Goal: Task Accomplishment & Management: Manage account settings

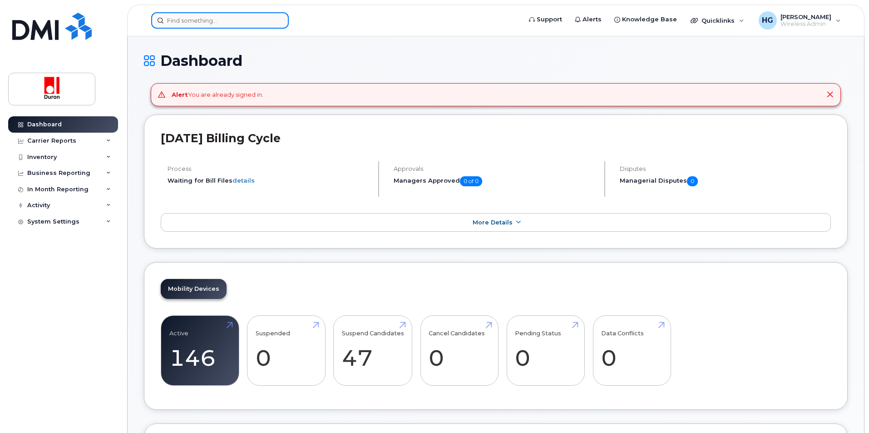
click at [221, 23] on input at bounding box center [220, 20] width 138 height 16
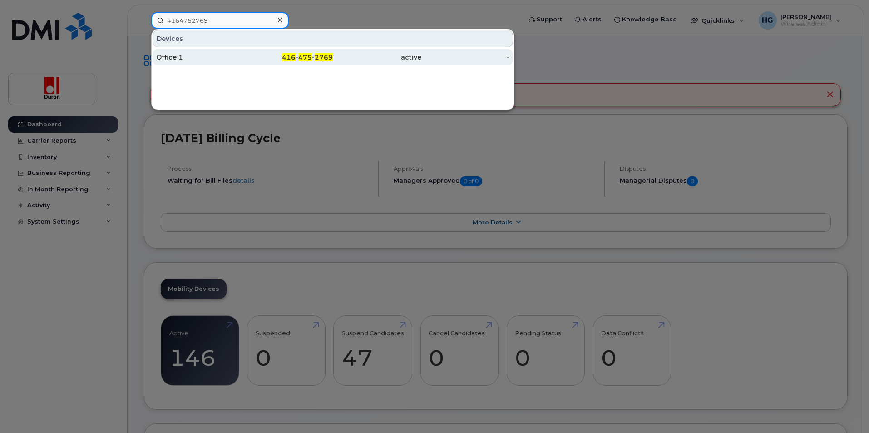
type input "4164752769"
click at [232, 53] on div "Office 1" at bounding box center [200, 57] width 89 height 9
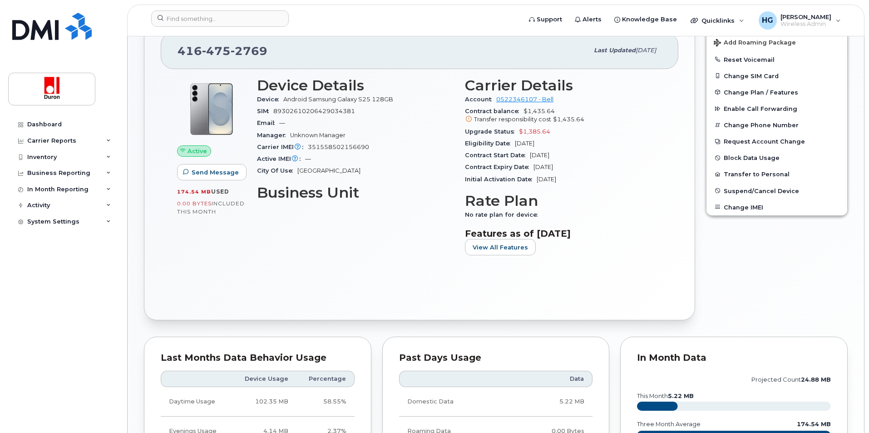
scroll to position [136, 0]
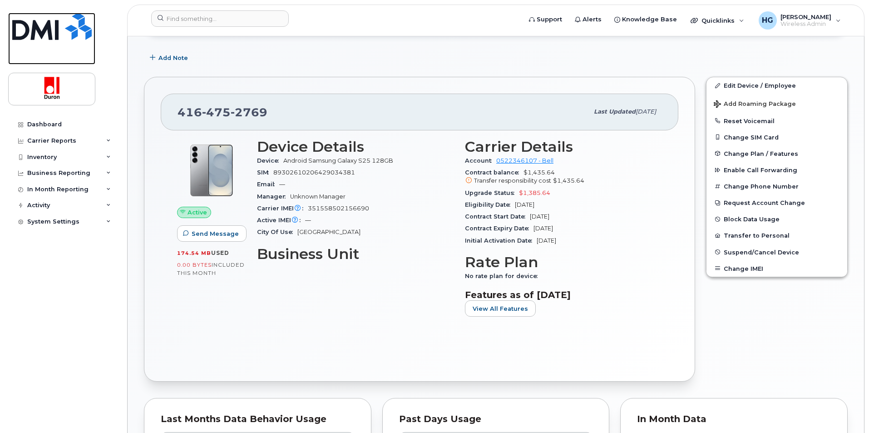
click at [54, 35] on img at bounding box center [51, 26] width 79 height 27
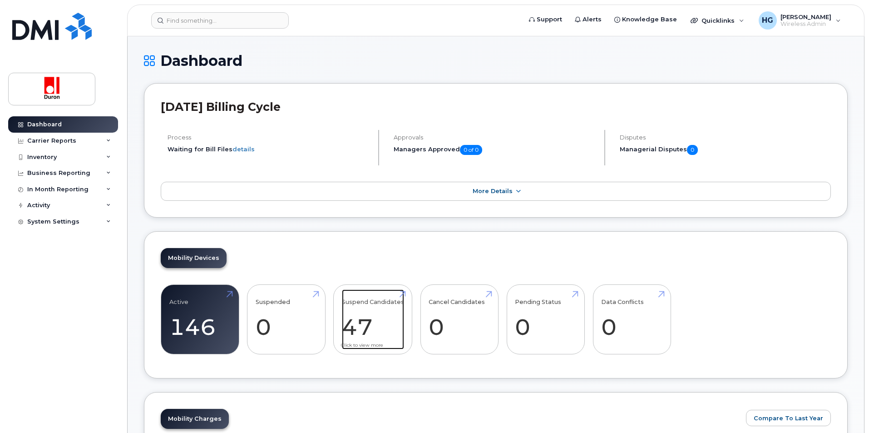
click at [369, 300] on link "Suspend Candidates 47" at bounding box center [373, 319] width 62 height 60
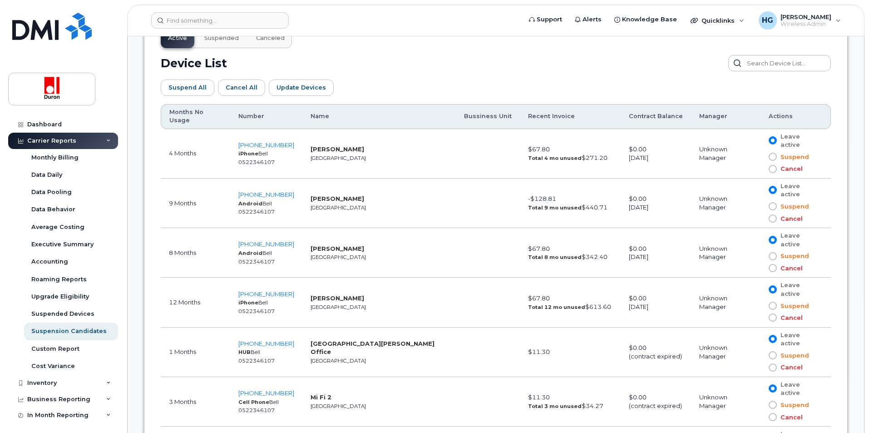
scroll to position [499, 0]
click at [191, 114] on th "Months No Usage" at bounding box center [195, 116] width 69 height 25
click at [193, 112] on th "Months No Usage" at bounding box center [195, 116] width 69 height 25
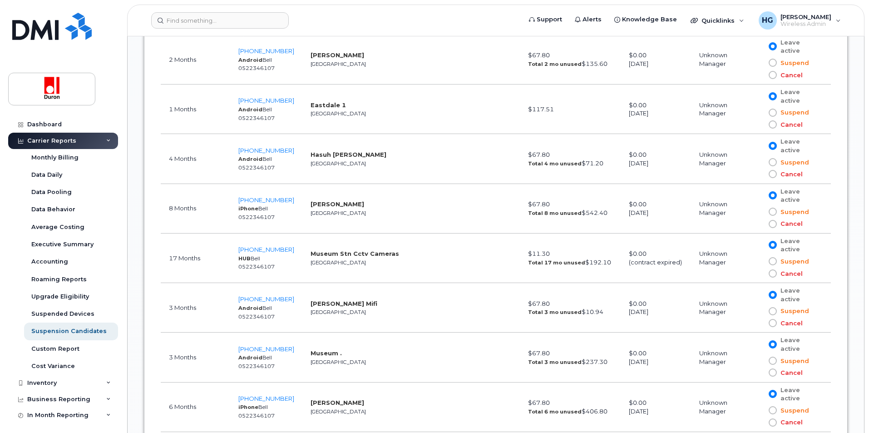
scroll to position [1271, 0]
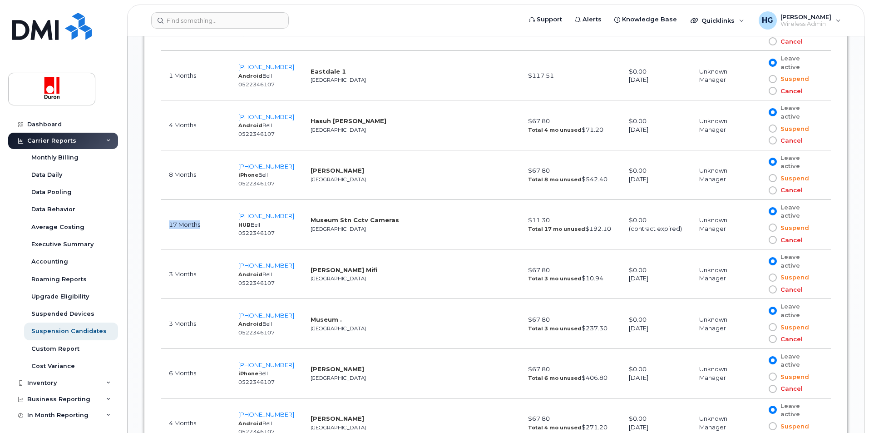
drag, startPoint x: 166, startPoint y: 167, endPoint x: 217, endPoint y: 168, distance: 51.3
click at [217, 200] on td "17 Months" at bounding box center [195, 224] width 69 height 49
click at [769, 236] on span at bounding box center [773, 240] width 8 height 8
click at [760, 240] on input "Cancel" at bounding box center [760, 240] width 0 height 0
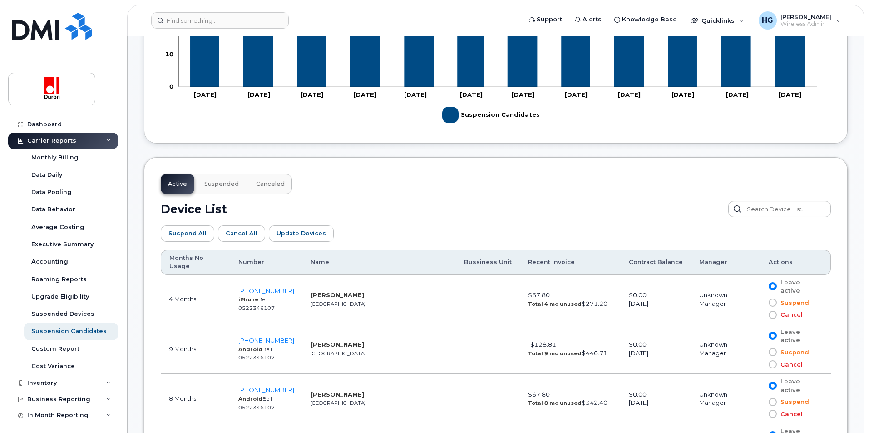
scroll to position [228, 0]
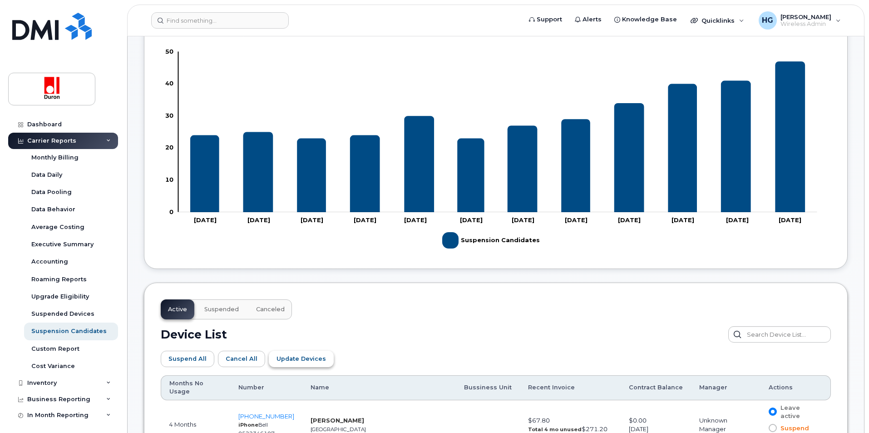
click at [320, 362] on button "Update Devices" at bounding box center [301, 359] width 65 height 16
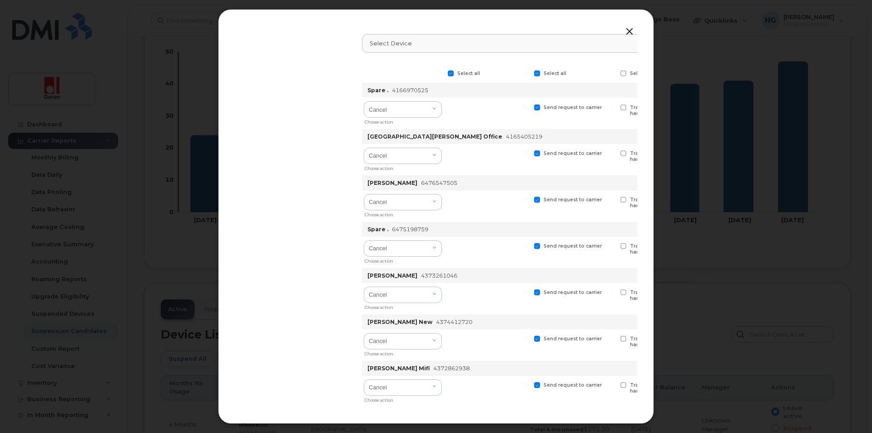
click at [628, 30] on button "button" at bounding box center [630, 31] width 14 height 13
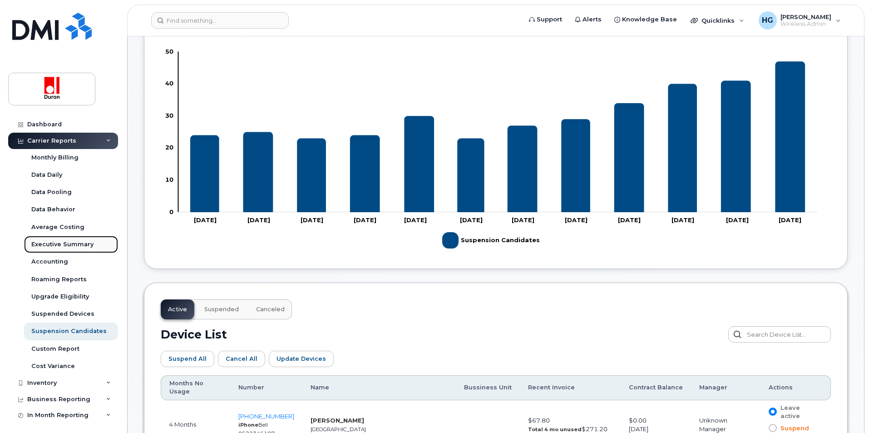
click at [70, 243] on div "Executive Summary" at bounding box center [62, 244] width 62 height 8
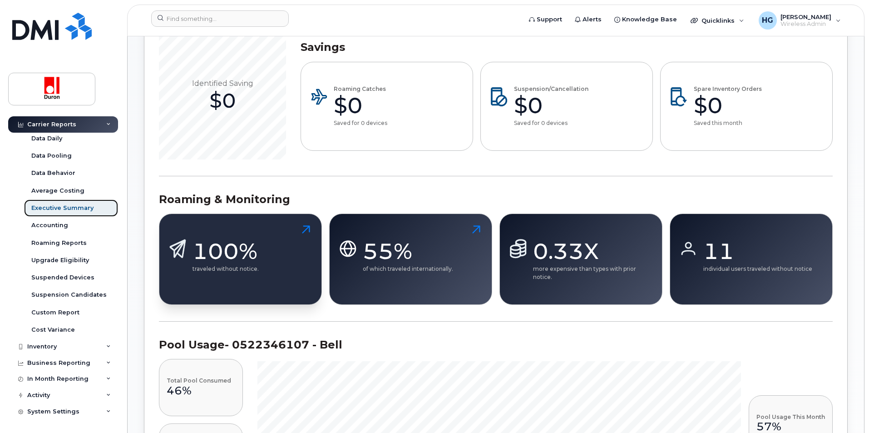
scroll to position [499, 0]
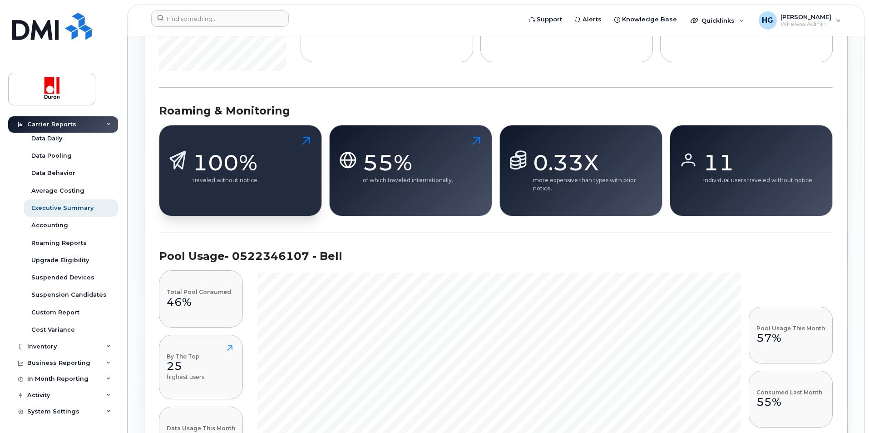
click at [236, 156] on div "100%" at bounding box center [226, 162] width 66 height 27
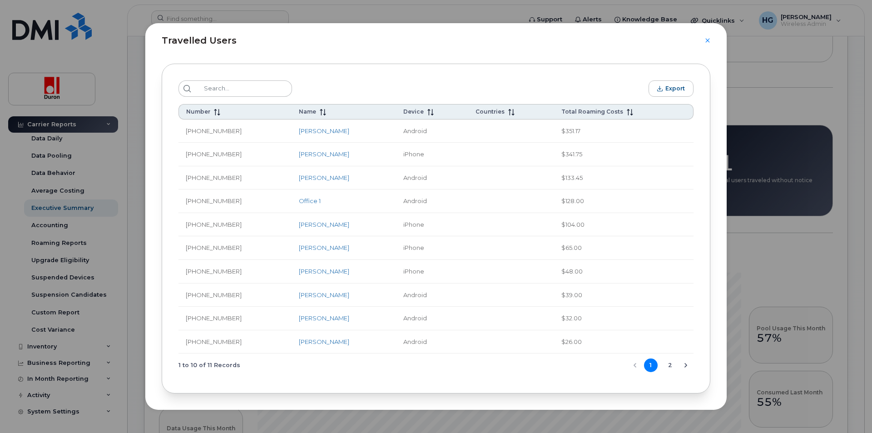
click at [670, 367] on button "2" at bounding box center [670, 365] width 14 height 14
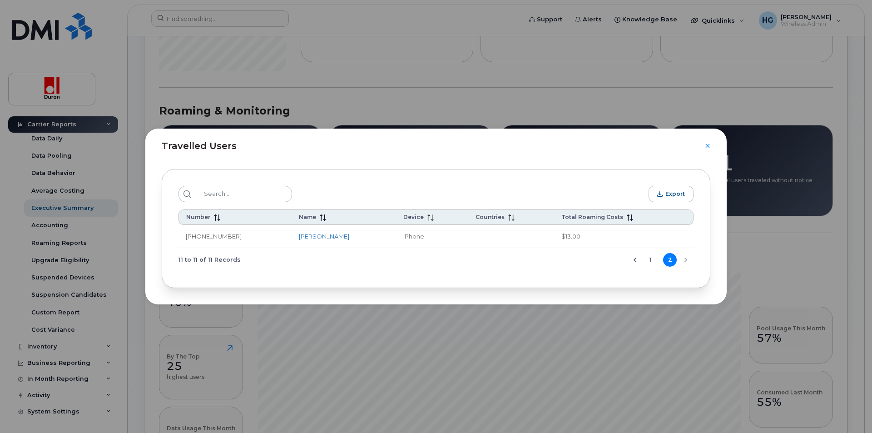
click at [636, 261] on icon "Previous Page" at bounding box center [634, 259] width 7 height 7
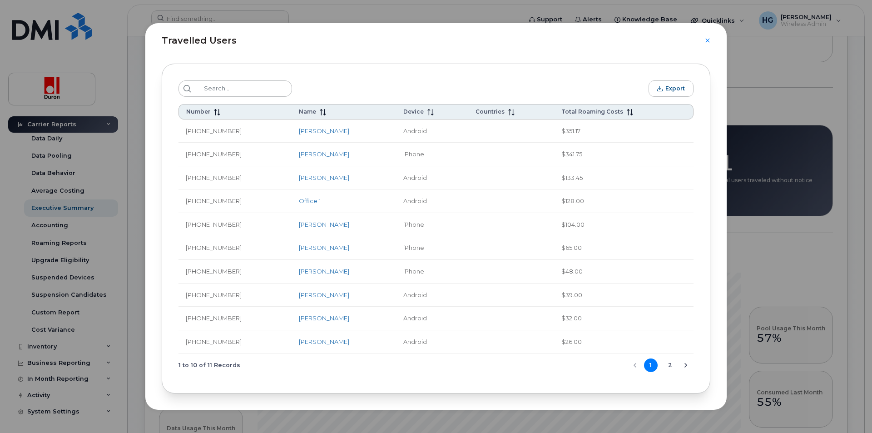
click at [672, 369] on button "2" at bounding box center [670, 365] width 14 height 14
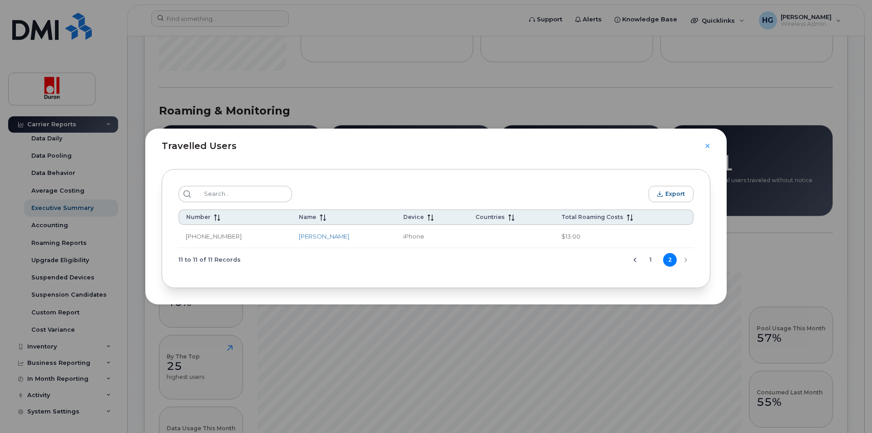
click at [651, 258] on button "1" at bounding box center [651, 260] width 14 height 14
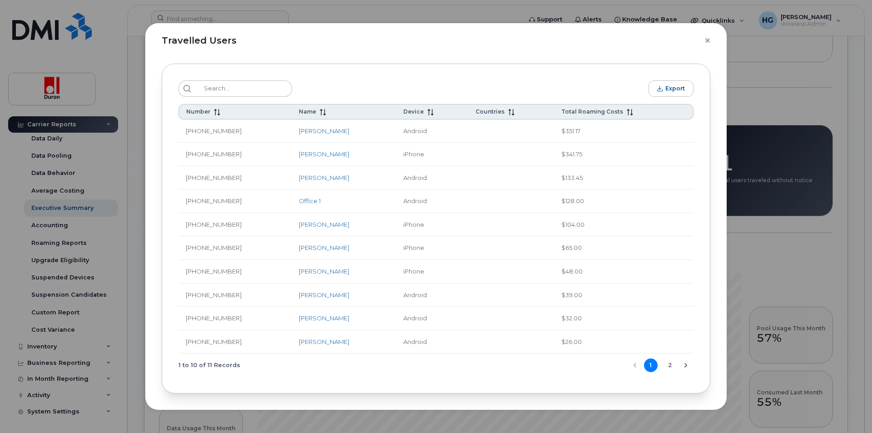
click at [706, 39] on icon "Close" at bounding box center [707, 41] width 4 height 4
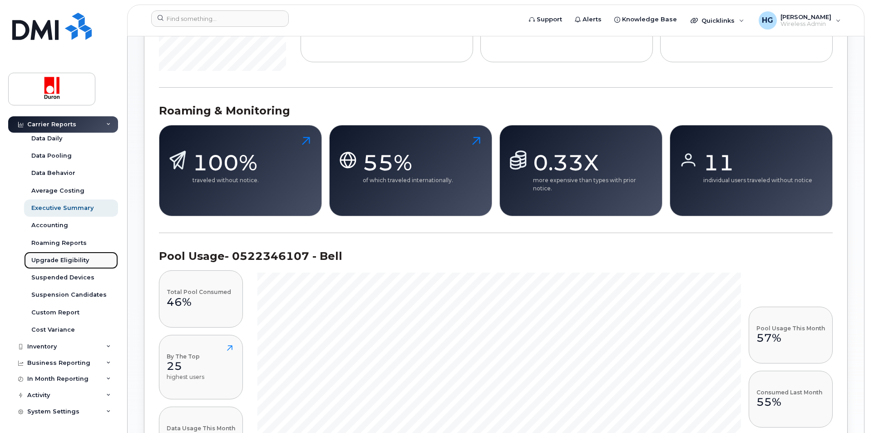
click at [55, 261] on div "Upgrade Eligibility" at bounding box center [60, 260] width 58 height 8
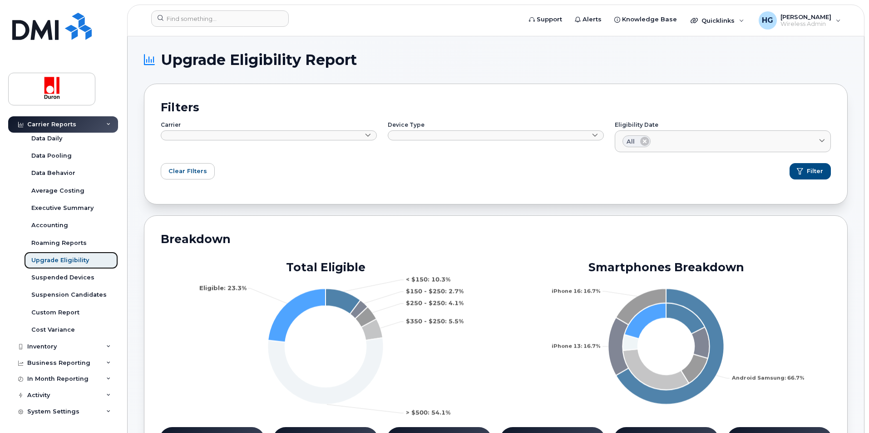
scroll to position [272, 0]
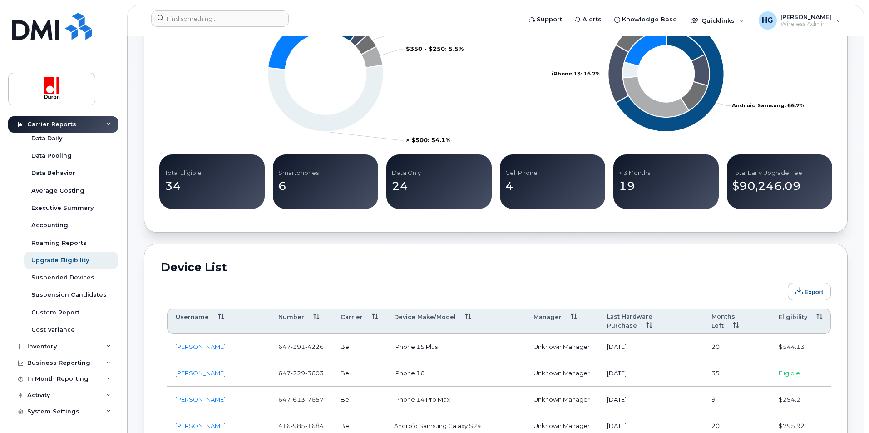
click at [798, 316] on th "Eligibility" at bounding box center [801, 320] width 60 height 25
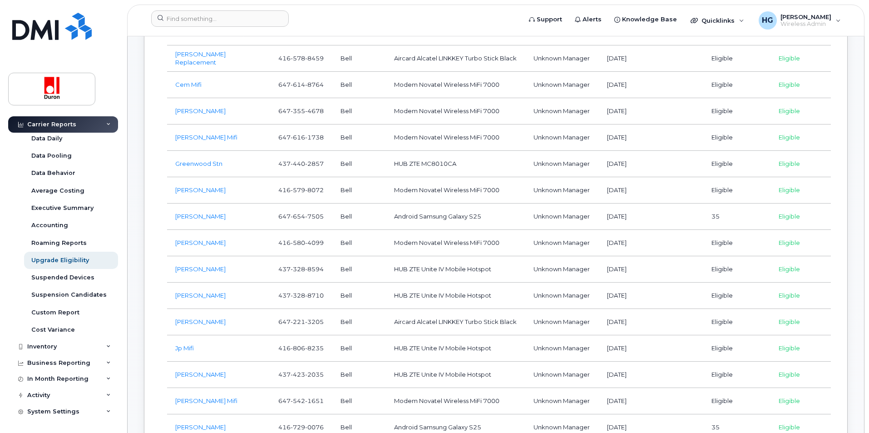
scroll to position [409, 0]
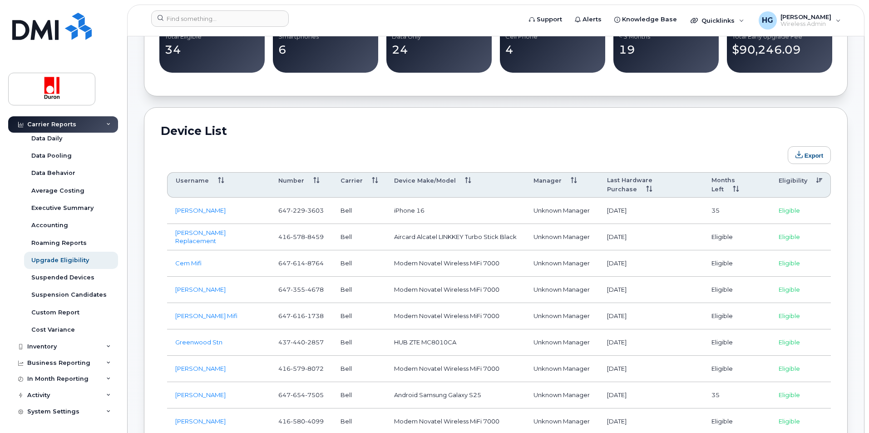
click at [731, 178] on th "Months Left" at bounding box center [736, 184] width 67 height 25
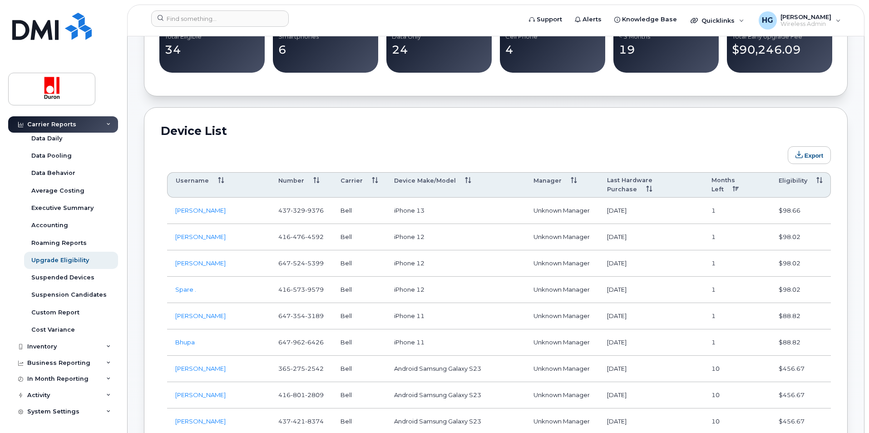
click at [731, 178] on th "Months Left" at bounding box center [736, 184] width 67 height 25
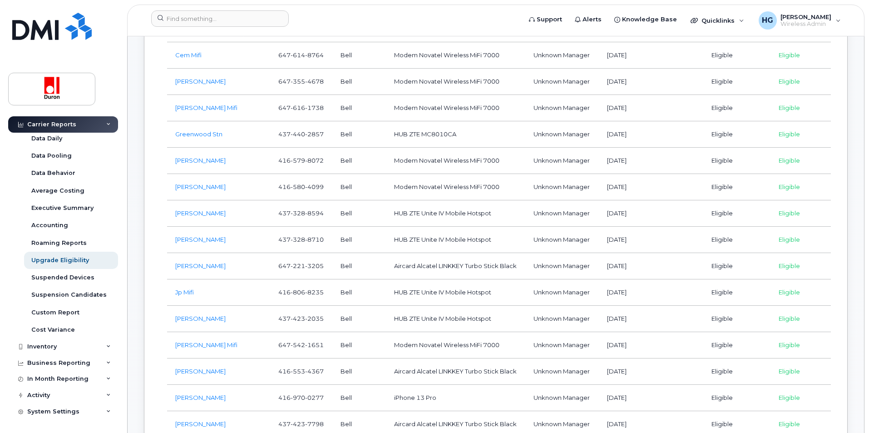
scroll to position [636, 0]
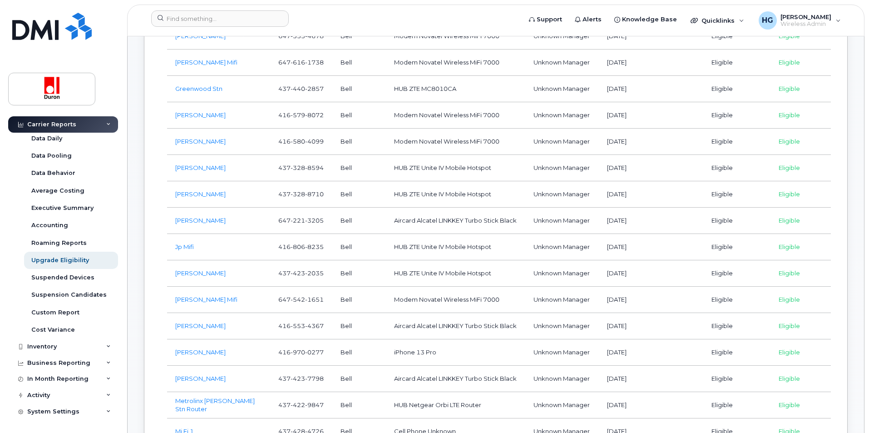
drag, startPoint x: 396, startPoint y: 340, endPoint x: 651, endPoint y: 342, distance: 254.7
click at [651, 342] on tr "Matina Economou 416 970 0277 Bell iPhone 13 Pro Unknown Manager 2022-08-19 Elig…" at bounding box center [499, 352] width 664 height 26
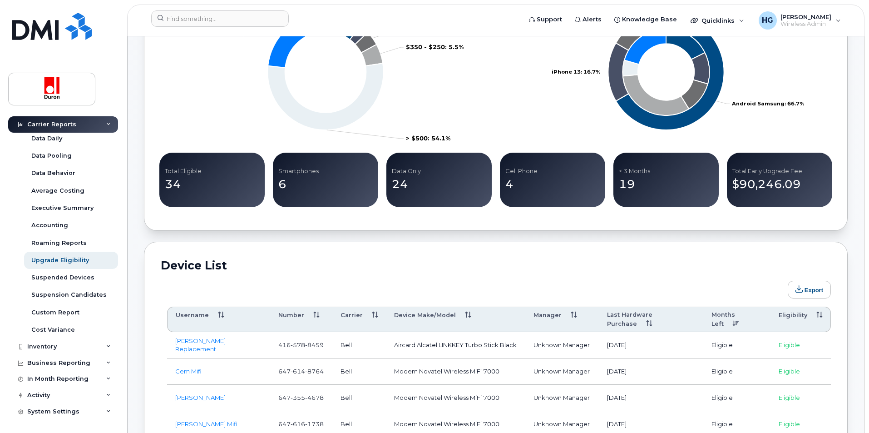
scroll to position [363, 0]
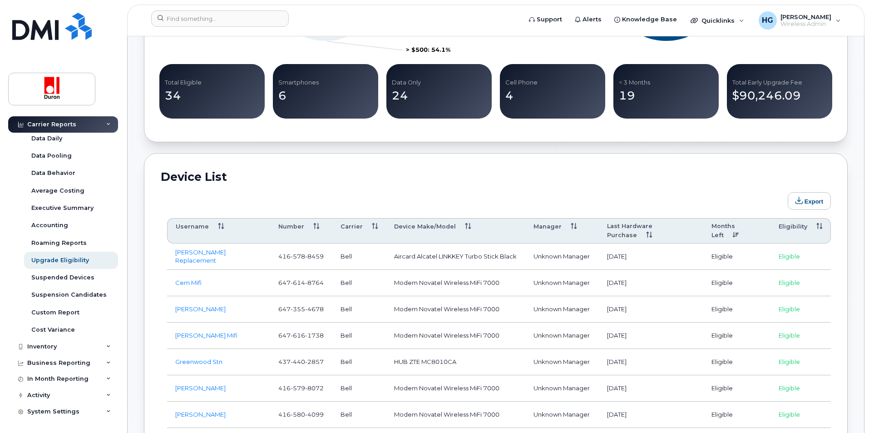
click at [716, 227] on th "Months Left" at bounding box center [736, 230] width 67 height 25
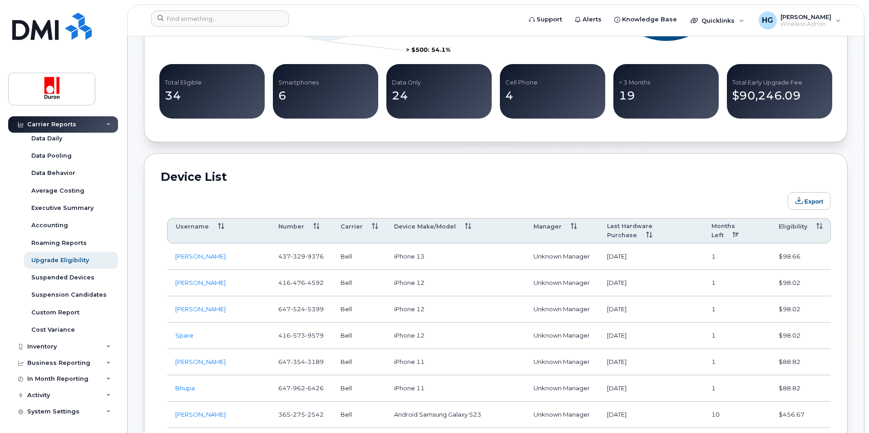
click at [716, 227] on th "Months Left" at bounding box center [736, 230] width 67 height 25
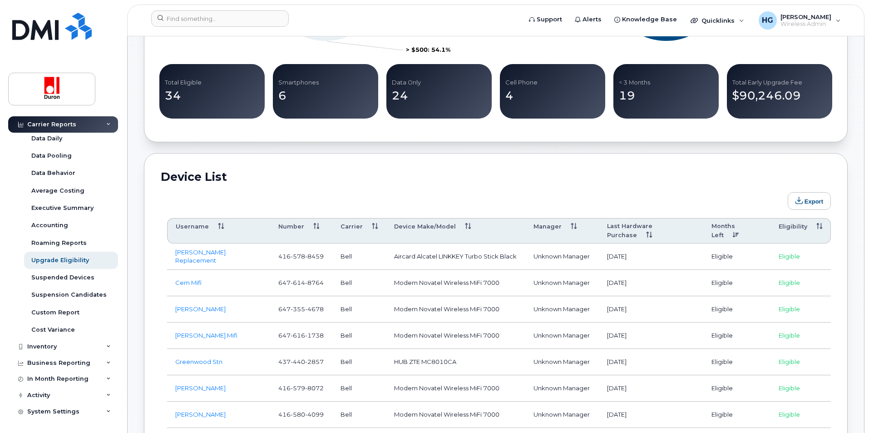
click at [716, 227] on th "Months Left" at bounding box center [736, 230] width 67 height 25
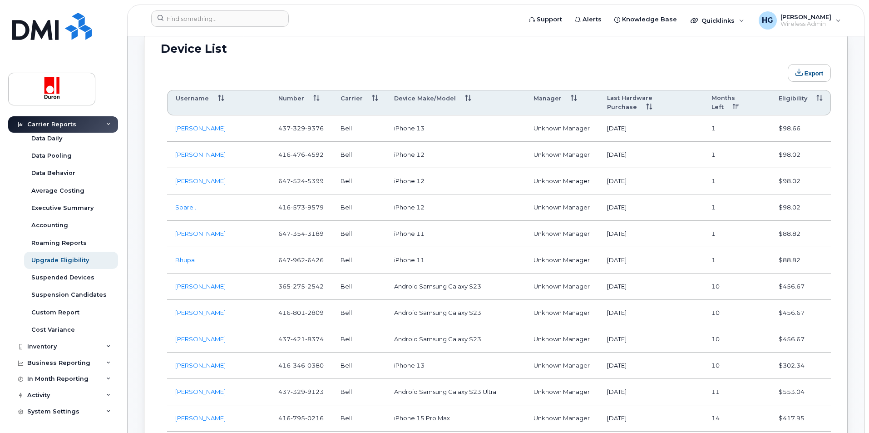
scroll to position [499, 0]
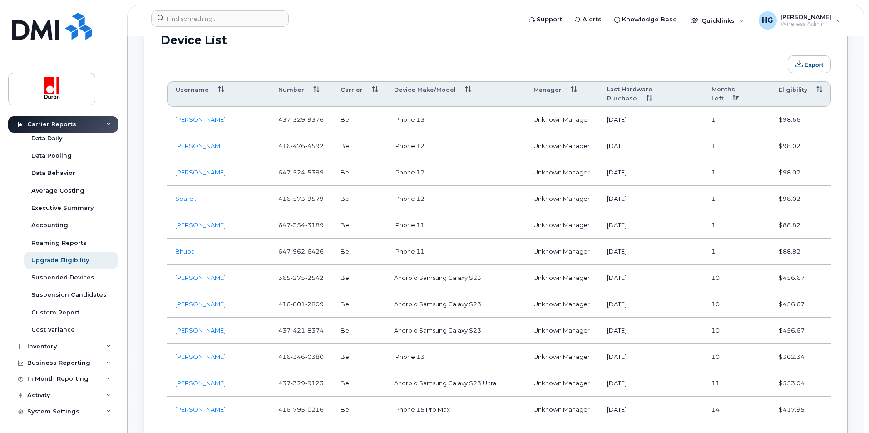
click at [718, 87] on th "Months Left" at bounding box center [736, 93] width 67 height 25
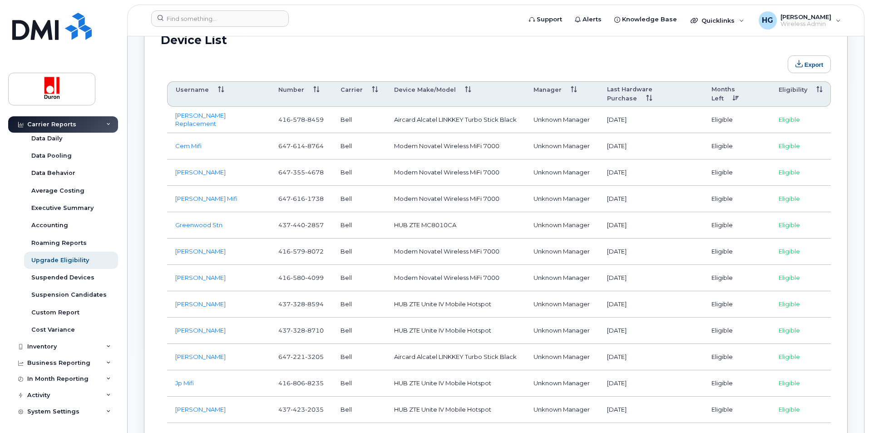
click at [718, 87] on th "Months Left" at bounding box center [736, 93] width 67 height 25
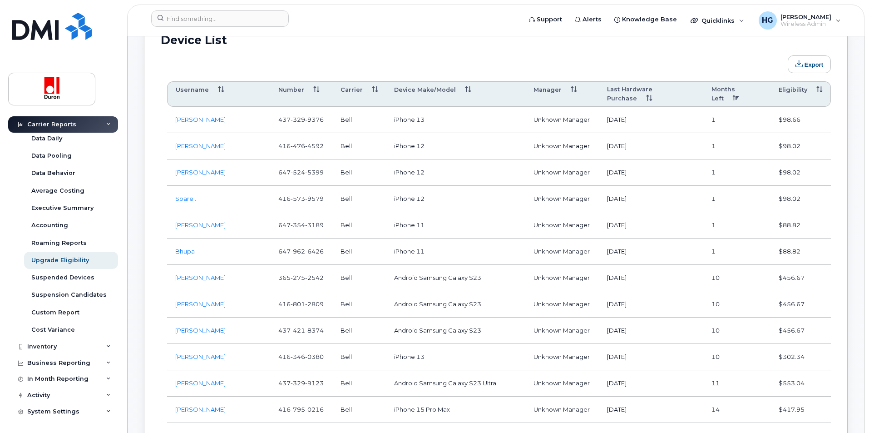
click at [718, 87] on th "Months Left" at bounding box center [736, 93] width 67 height 25
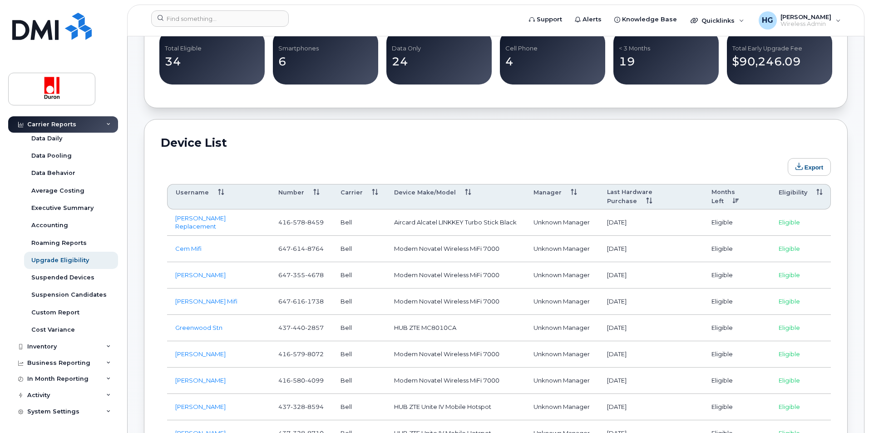
scroll to position [318, 0]
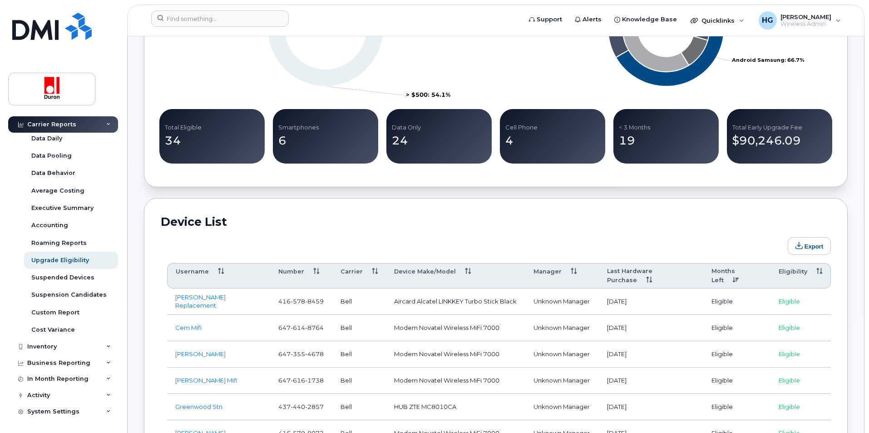
click at [795, 269] on th "Eligibility" at bounding box center [801, 275] width 60 height 25
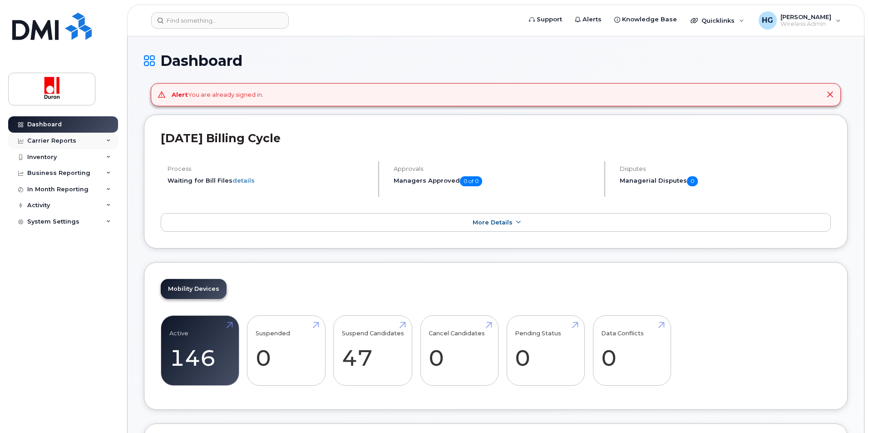
click at [77, 144] on div "Carrier Reports" at bounding box center [63, 141] width 110 height 16
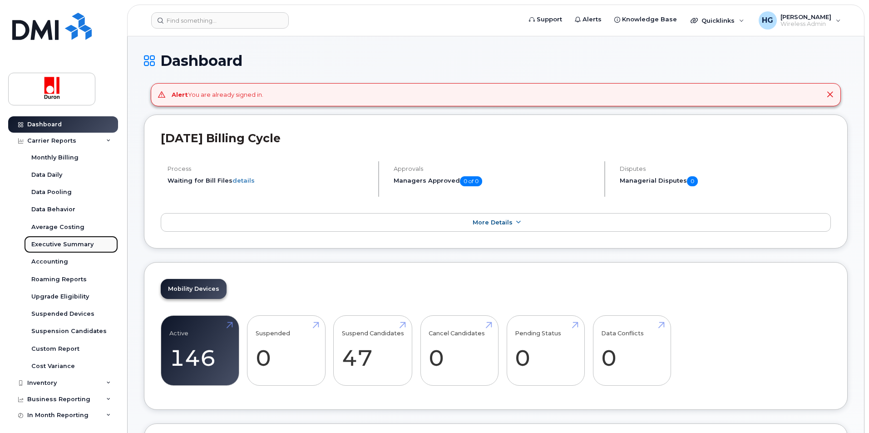
click at [67, 243] on div "Executive Summary" at bounding box center [62, 244] width 62 height 8
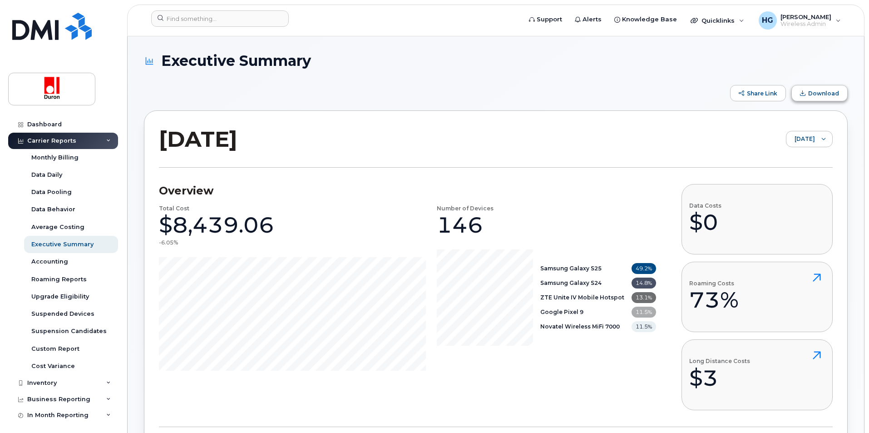
click at [810, 97] on button "Download" at bounding box center [819, 93] width 56 height 16
